Goal: Transaction & Acquisition: Purchase product/service

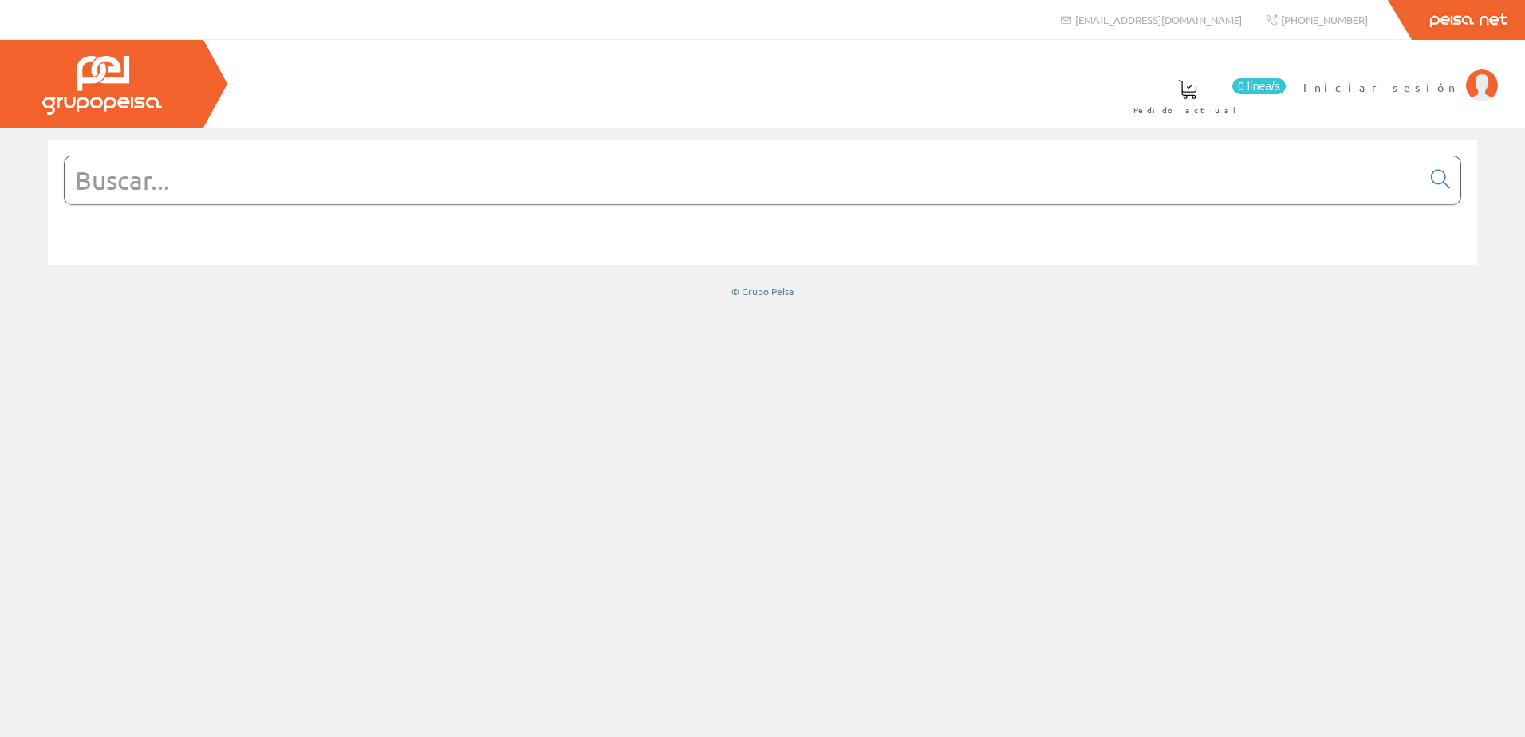
click at [567, 174] on input "text" at bounding box center [743, 180] width 1356 height 48
paste input "Fuente de Alimentación 24V"
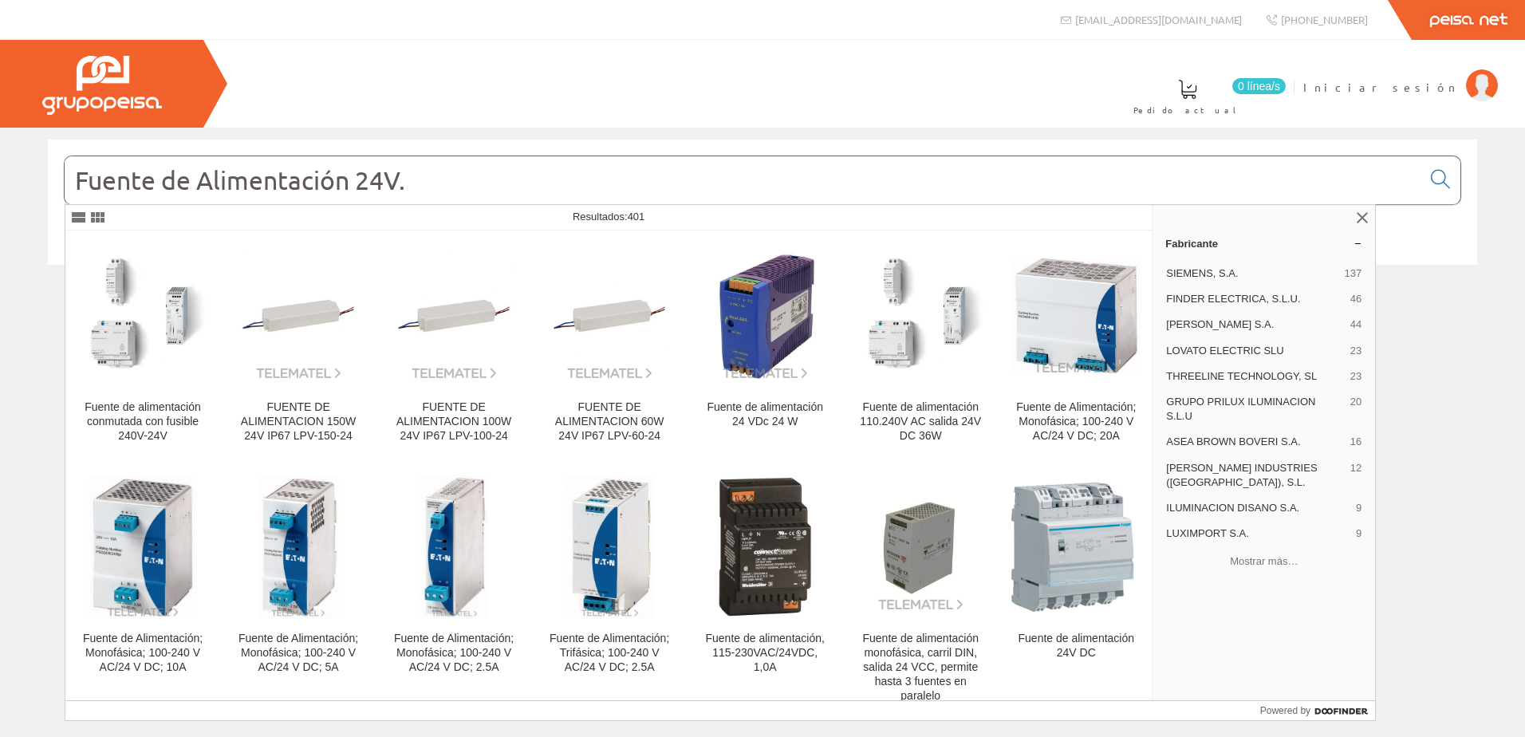
type input "Fuente de Alimentación 24V."
click at [483, 306] on img at bounding box center [453, 315] width 129 height 129
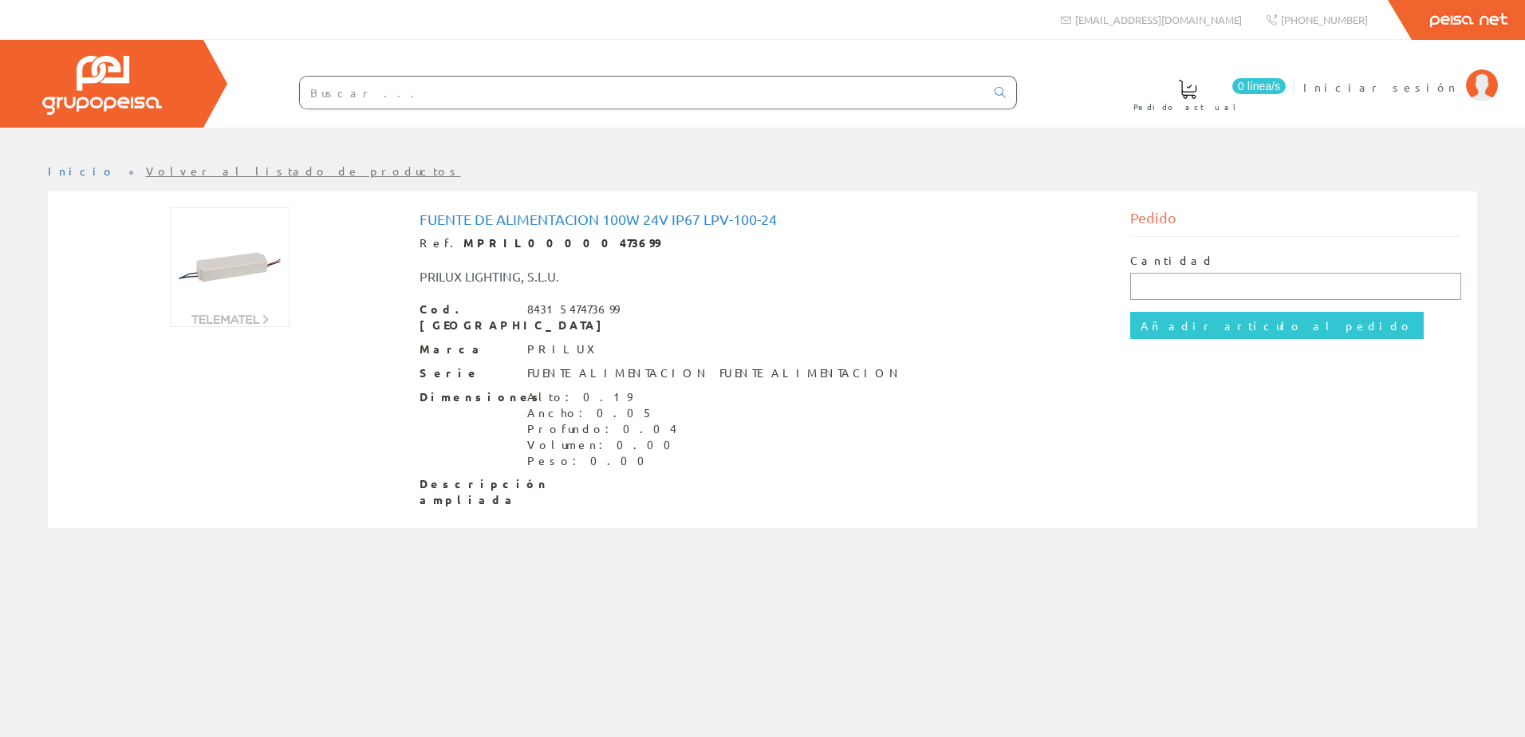
click at [1201, 280] on input "text" at bounding box center [1296, 286] width 332 height 27
type input "4"
click at [1240, 330] on input "Añadir artículo al pedido" at bounding box center [1276, 325] width 293 height 27
drag, startPoint x: 419, startPoint y: 216, endPoint x: 831, endPoint y: 211, distance: 412.3
click at [831, 211] on h1 "FUENTE DE ALIMENTACION 100W 24V IP67 LPV-100-24" at bounding box center [762, 219] width 687 height 16
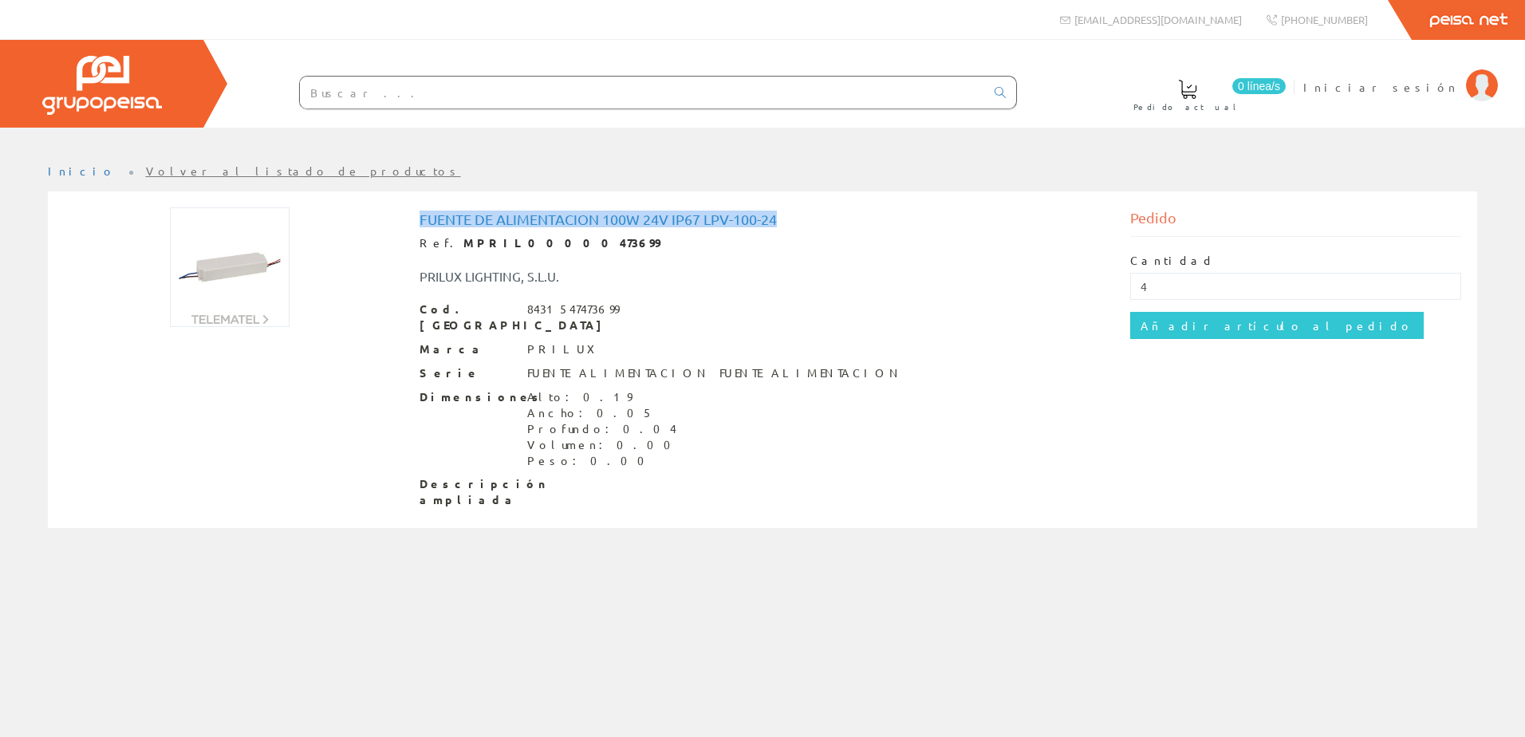
copy h1 "FUENTE DE ALIMENTACION 100W 24V IP67 LPV-100-24"
click at [466, 276] on div "PRILUX LIGHTING, S.L.U." at bounding box center [614, 276] width 415 height 18
copy div "PRILUX LIGHTING, S.L.U."
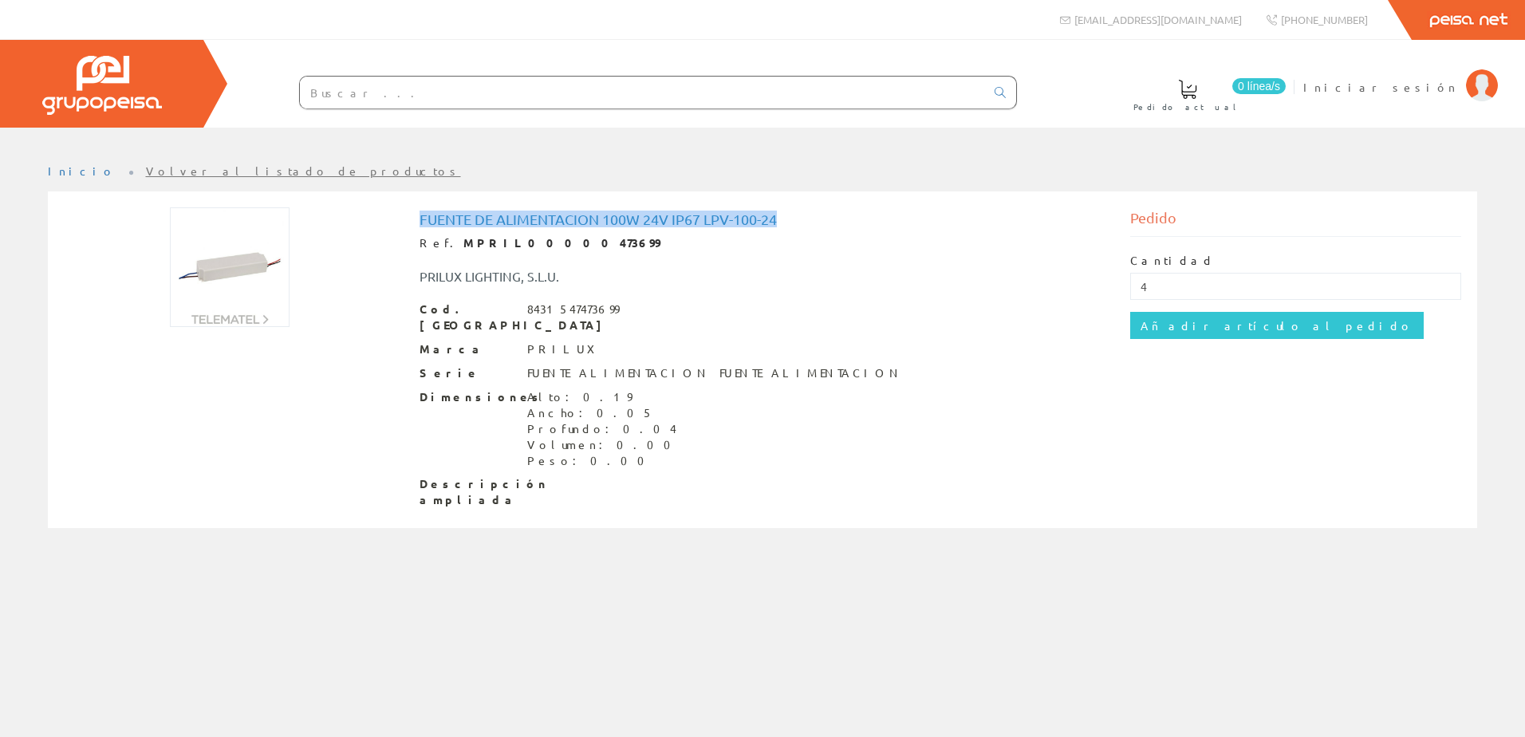
drag, startPoint x: 805, startPoint y: 218, endPoint x: 418, endPoint y: 220, distance: 386.8
click at [418, 220] on div "FUENTE DE ALIMENTACION 100W 24V IP67 LPV-100-24 Ref. MPRIL00000473699 PRILUX LI…" at bounding box center [762, 361] width 710 height 309
copy h1 "FUENTE DE ALIMENTACION 100W 24V IP67 LPV-100-24"
click at [903, 266] on div "PRILUX LIGHTING, S.L.U." at bounding box center [762, 268] width 710 height 34
drag, startPoint x: 789, startPoint y: 214, endPoint x: 409, endPoint y: 204, distance: 380.5
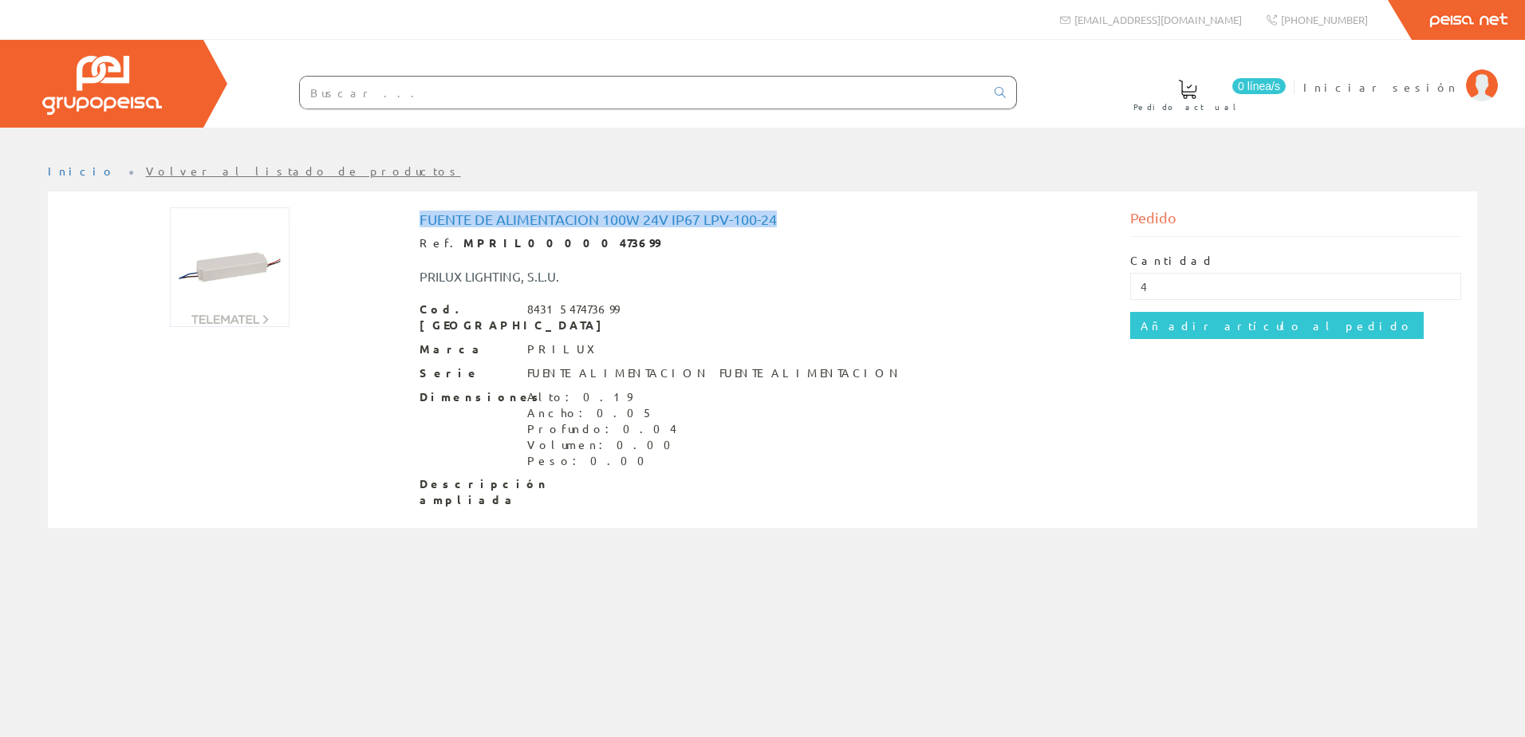
click at [409, 204] on div "FUENTE DE ALIMENTACION 100W 24V IP67 LPV-100-24 Ref. MPRIL00000473699 PRILUX LI…" at bounding box center [762, 358] width 1397 height 315
click at [793, 310] on div "Cod. Barras 8431547473699" at bounding box center [762, 317] width 687 height 32
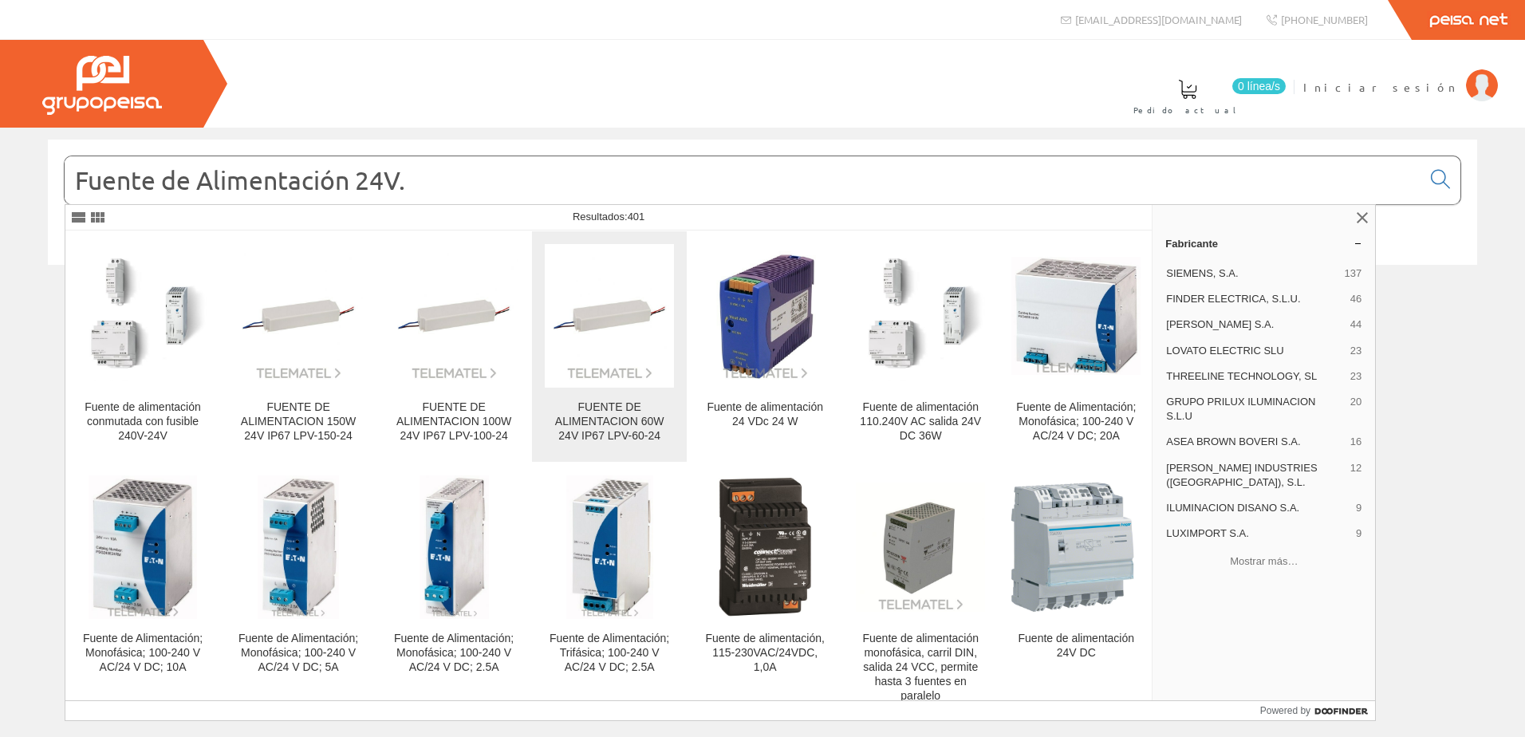
click at [588, 351] on img at bounding box center [609, 315] width 129 height 129
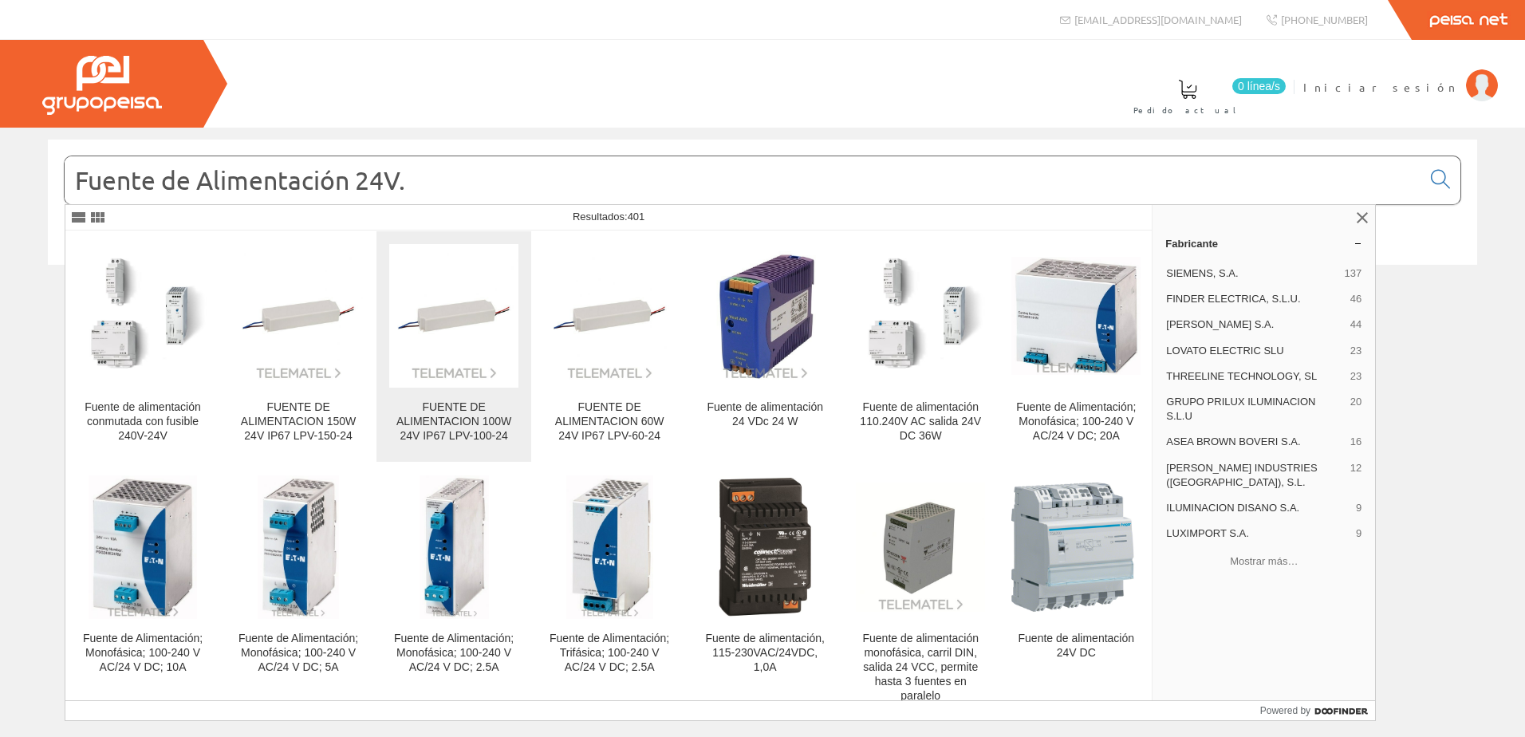
click at [402, 428] on div "FUENTE DE ALIMENTACION 100W 24V IP67 LPV-100-24" at bounding box center [453, 421] width 129 height 43
